Goal: Use online tool/utility: Utilize a website feature to perform a specific function

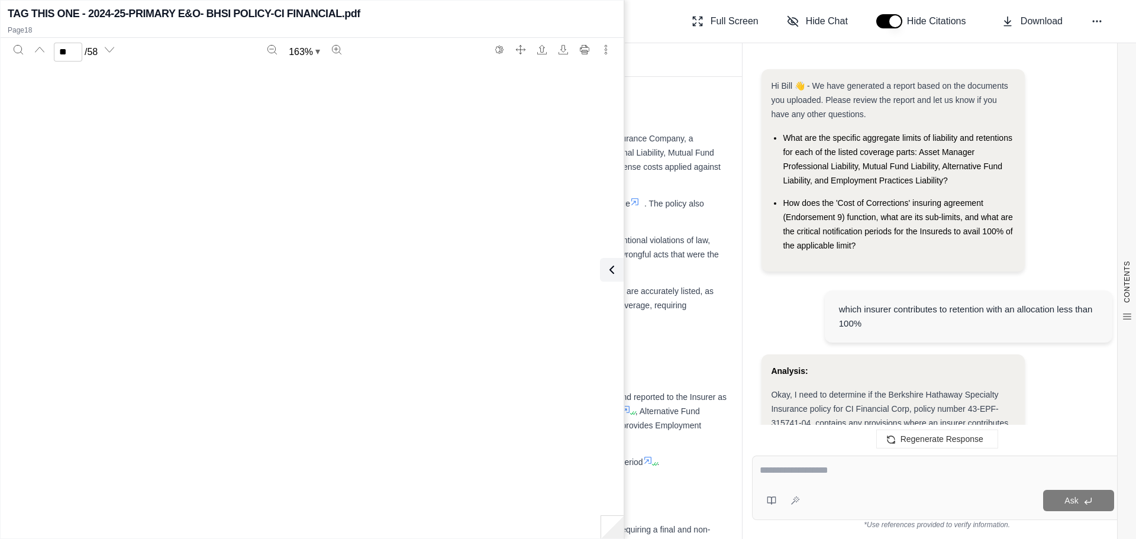
scroll to position [12979, 0]
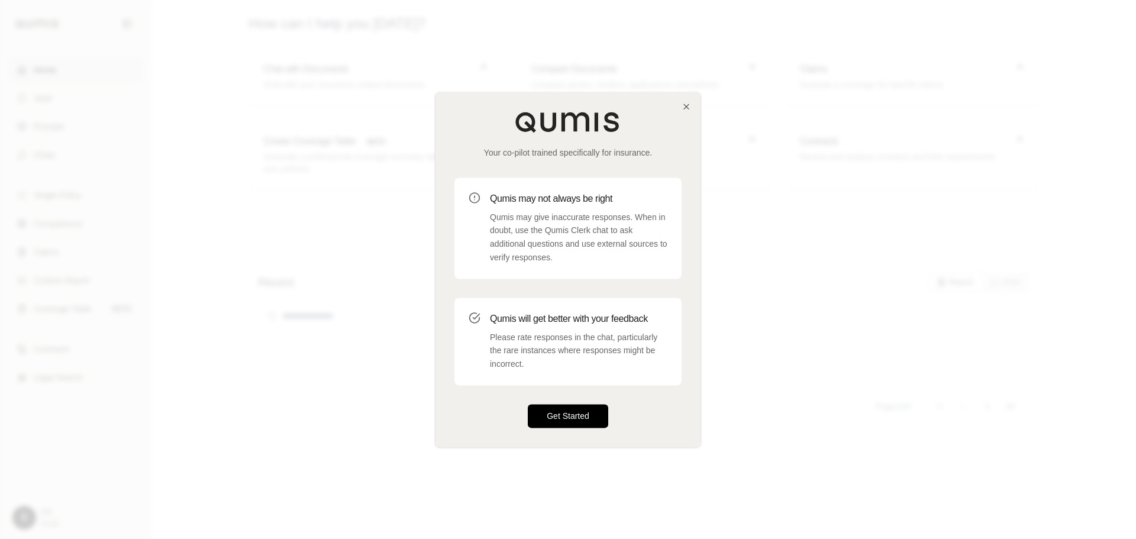
click at [553, 412] on button "Get Started" at bounding box center [568, 416] width 80 height 24
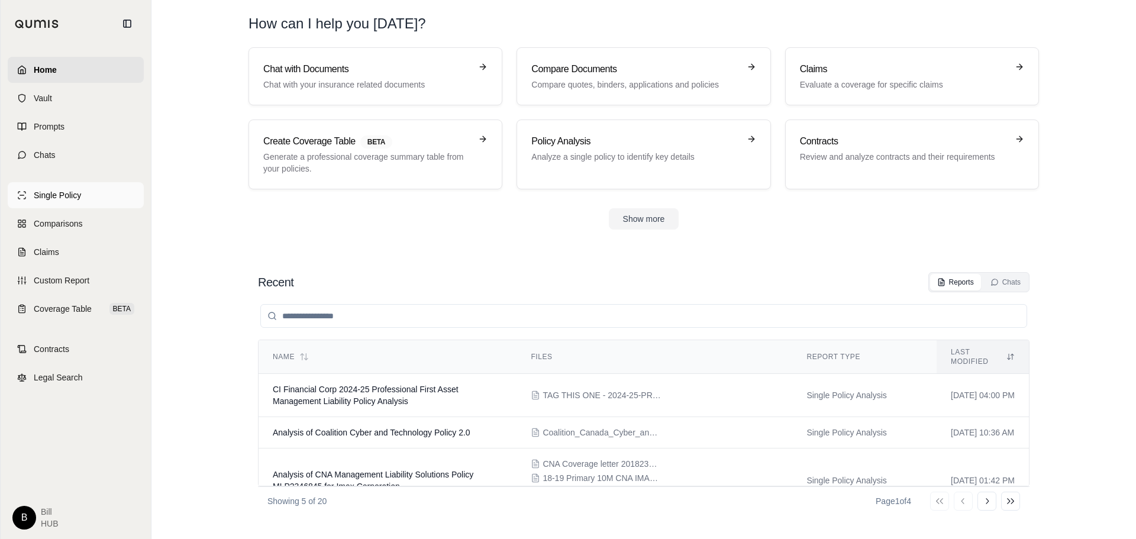
click at [67, 196] on span "Single Policy" at bounding box center [57, 195] width 47 height 12
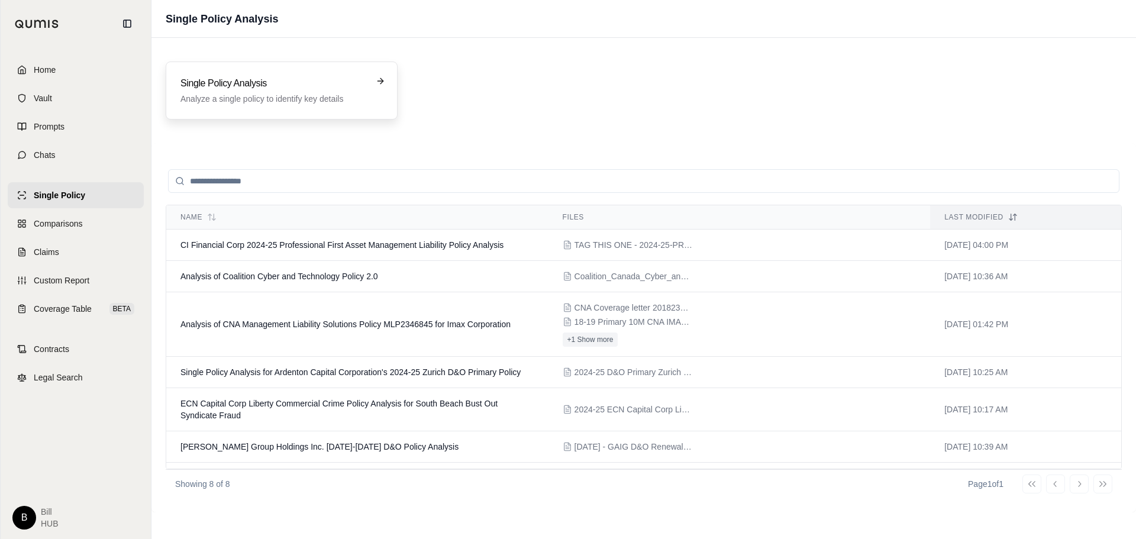
click at [270, 97] on p "Analyze a single policy to identify key details" at bounding box center [273, 99] width 186 height 12
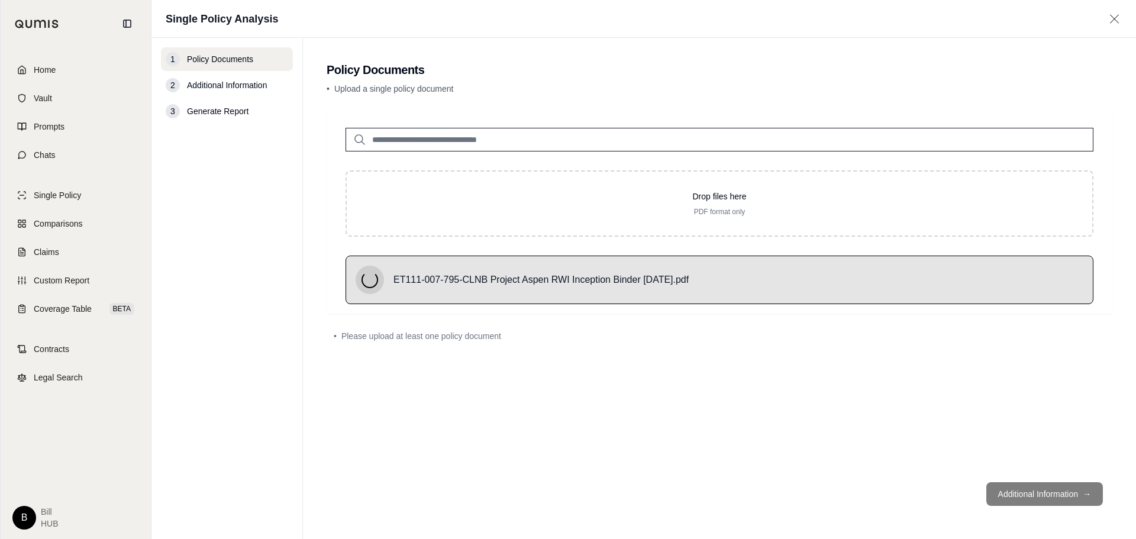
click at [1058, 237] on div "Drop files here PDF format only ET111-007-795-CLNB Project Aspen RWI Inception …" at bounding box center [720, 211] width 786 height 205
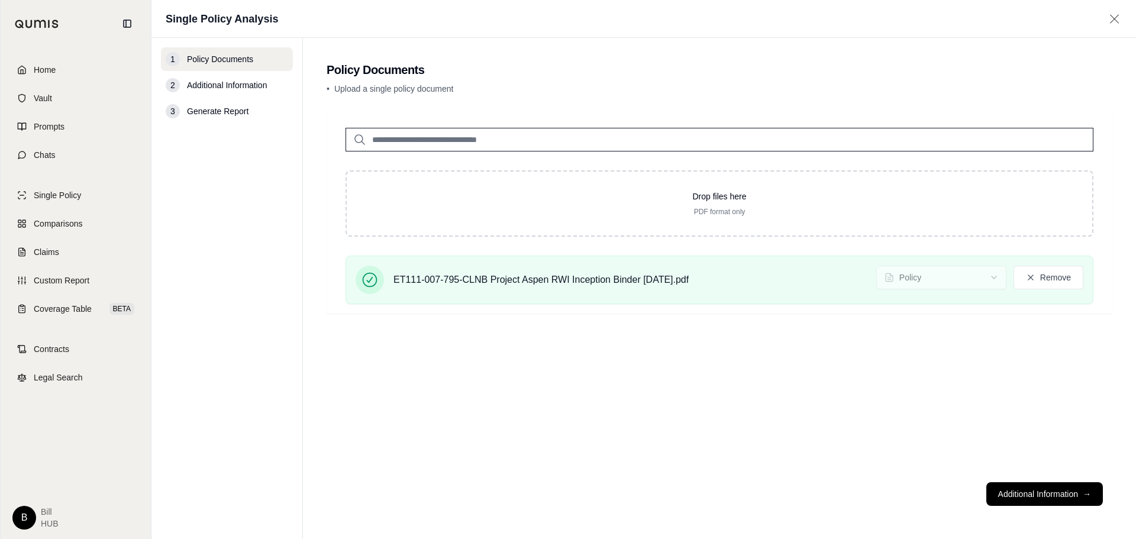
click at [568, 250] on div "Drop files here PDF format only ET111-007-795-CLNB Project Aspen RWI Inception …" at bounding box center [720, 211] width 786 height 205
click at [1022, 489] on button "Additional Information →" at bounding box center [1044, 494] width 117 height 24
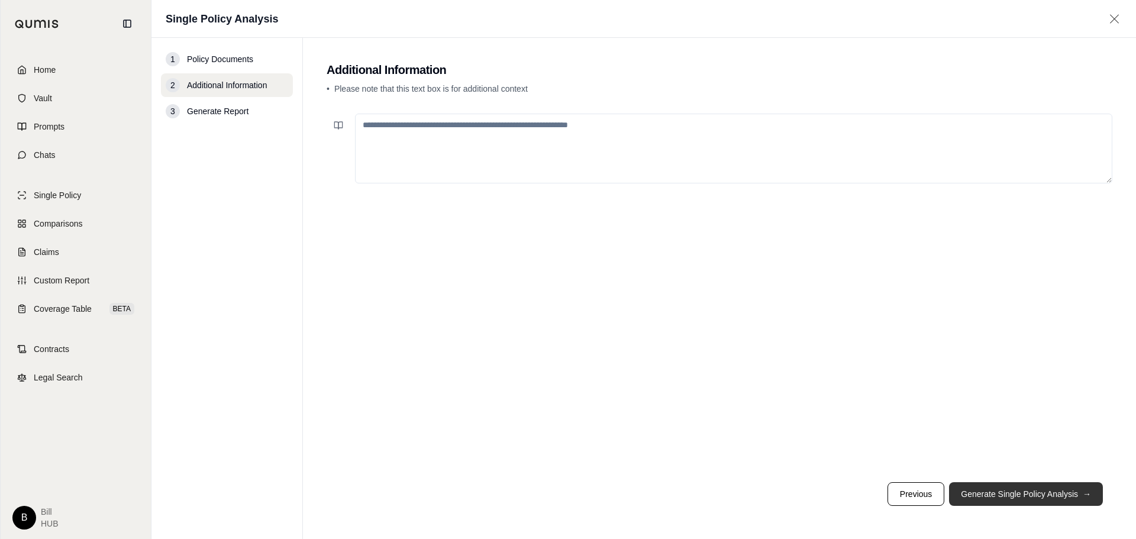
click at [1018, 493] on button "Generate Single Policy Analysis →" at bounding box center [1026, 494] width 154 height 24
